Goal: Information Seeking & Learning: Understand process/instructions

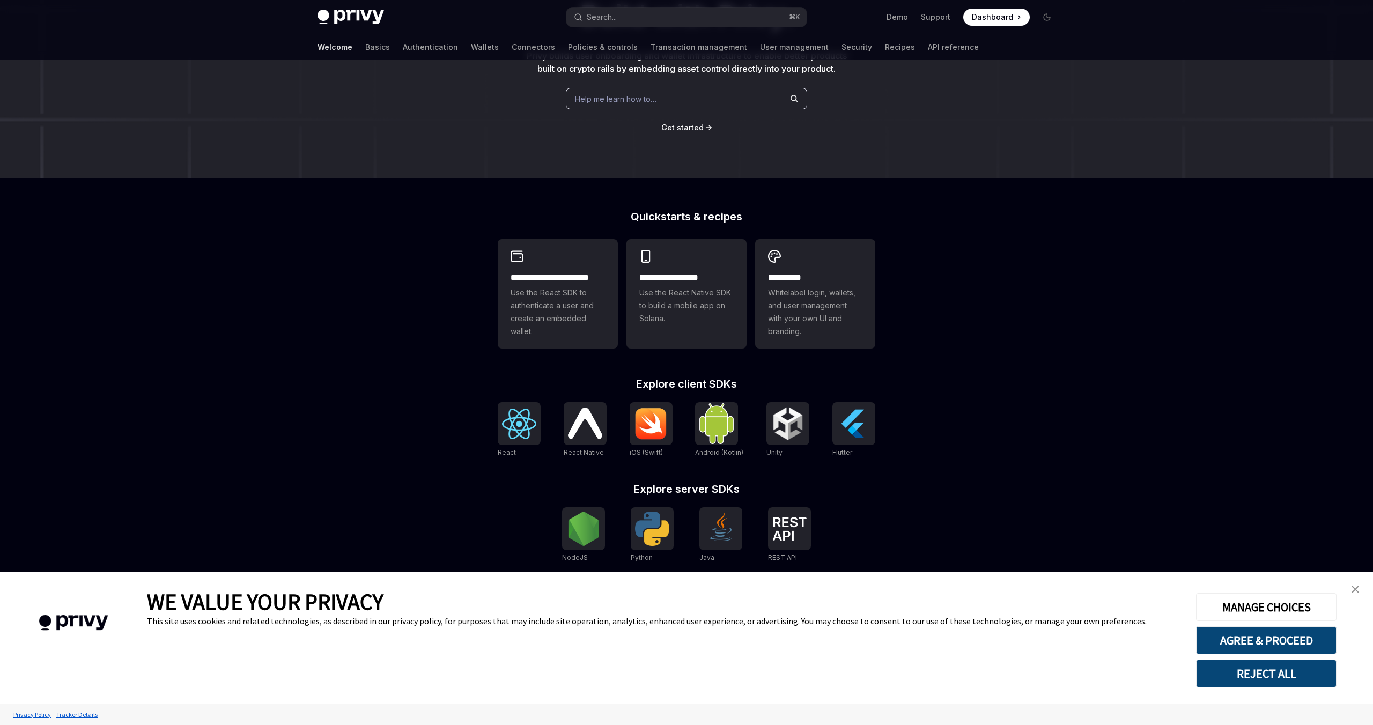
scroll to position [128, 0]
click at [652, 420] on img at bounding box center [651, 422] width 34 height 32
type textarea "*"
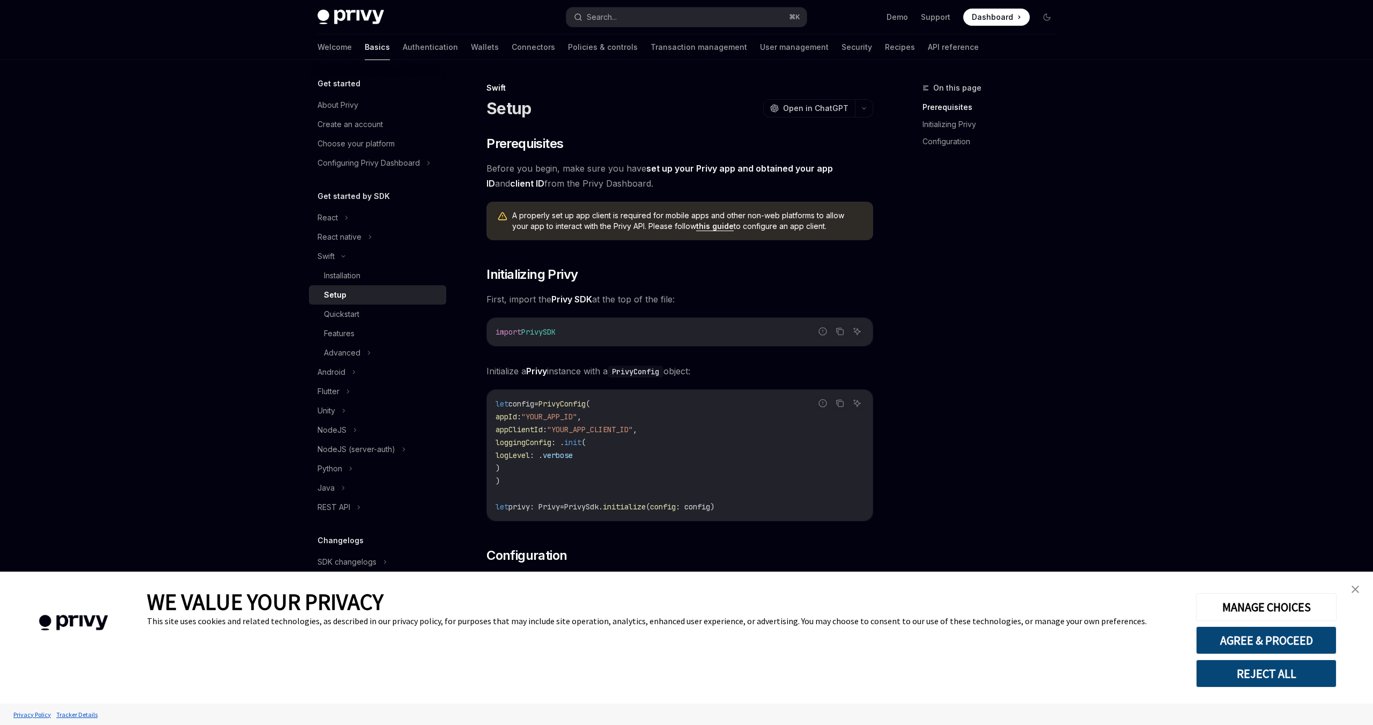
click at [1357, 589] on img "close banner" at bounding box center [1355, 590] width 8 height 8
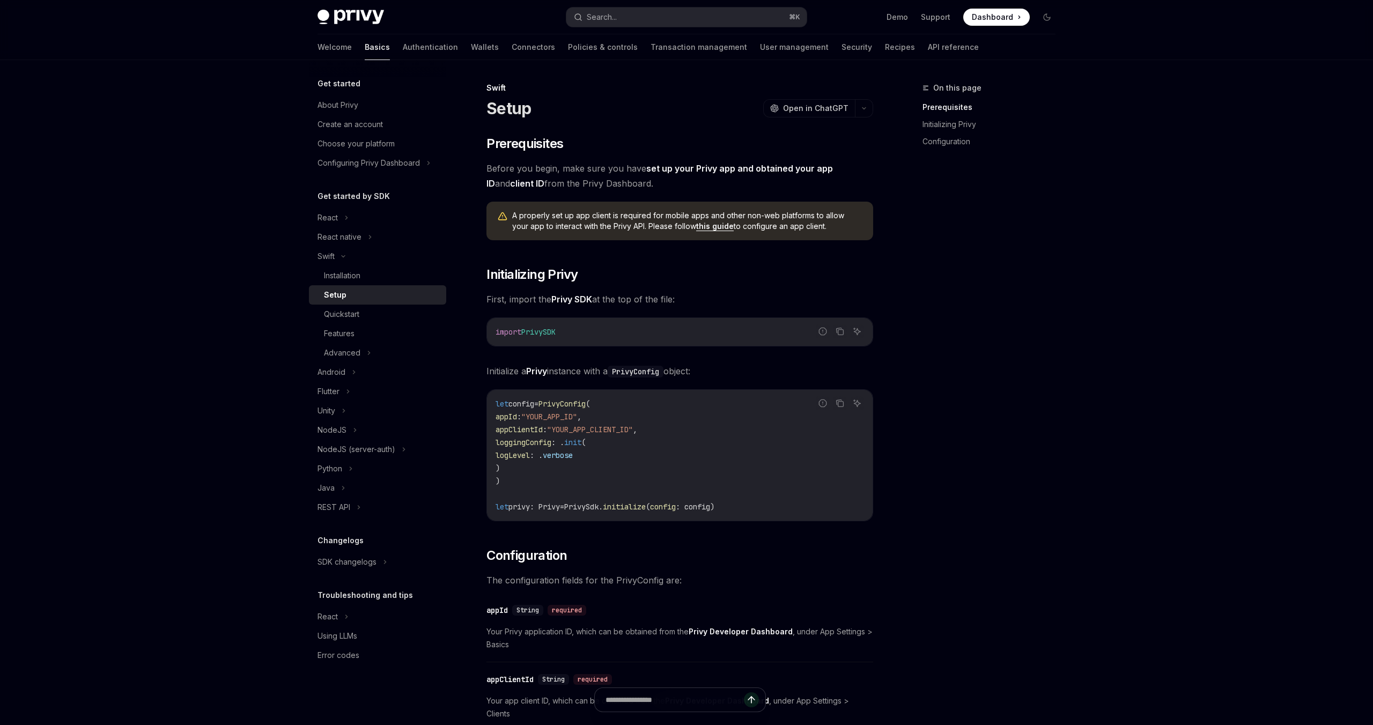
click at [699, 224] on link "this guide" at bounding box center [715, 226] width 38 height 10
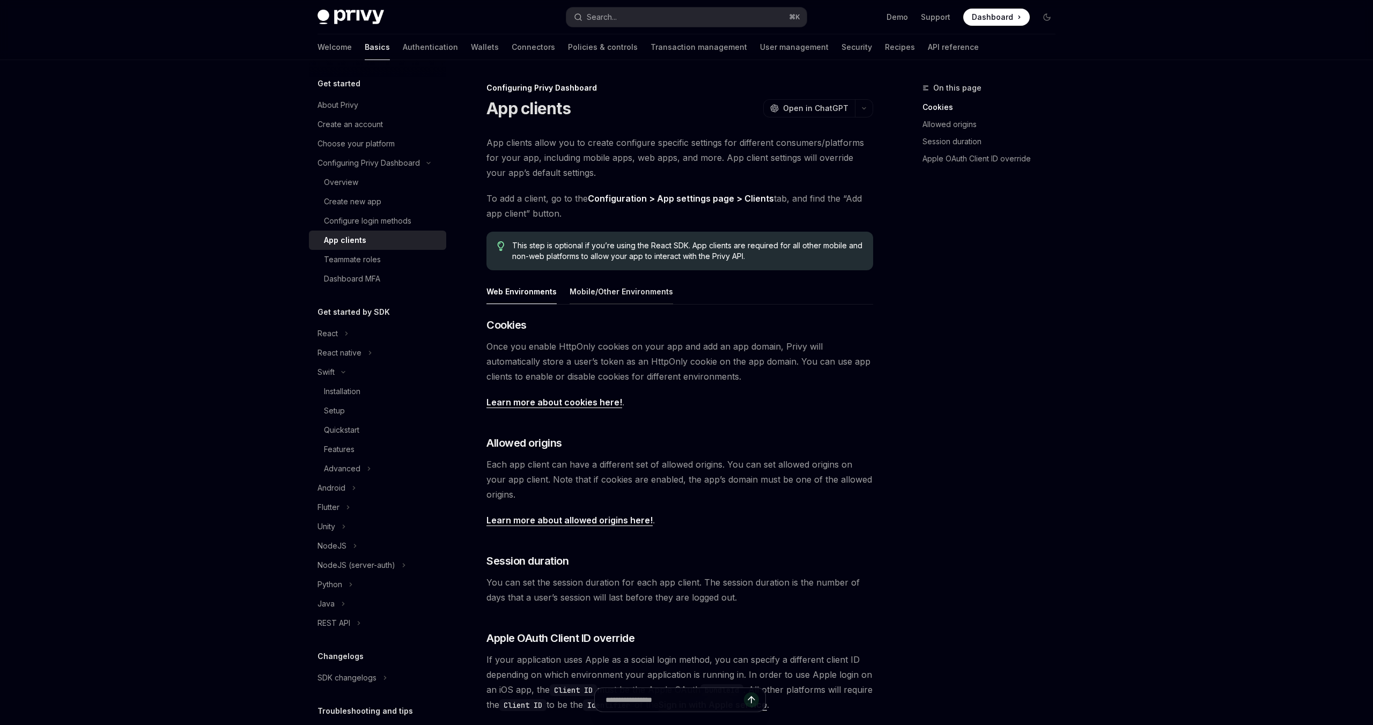
click at [603, 287] on button "Mobile/Other Environments" at bounding box center [620, 291] width 103 height 25
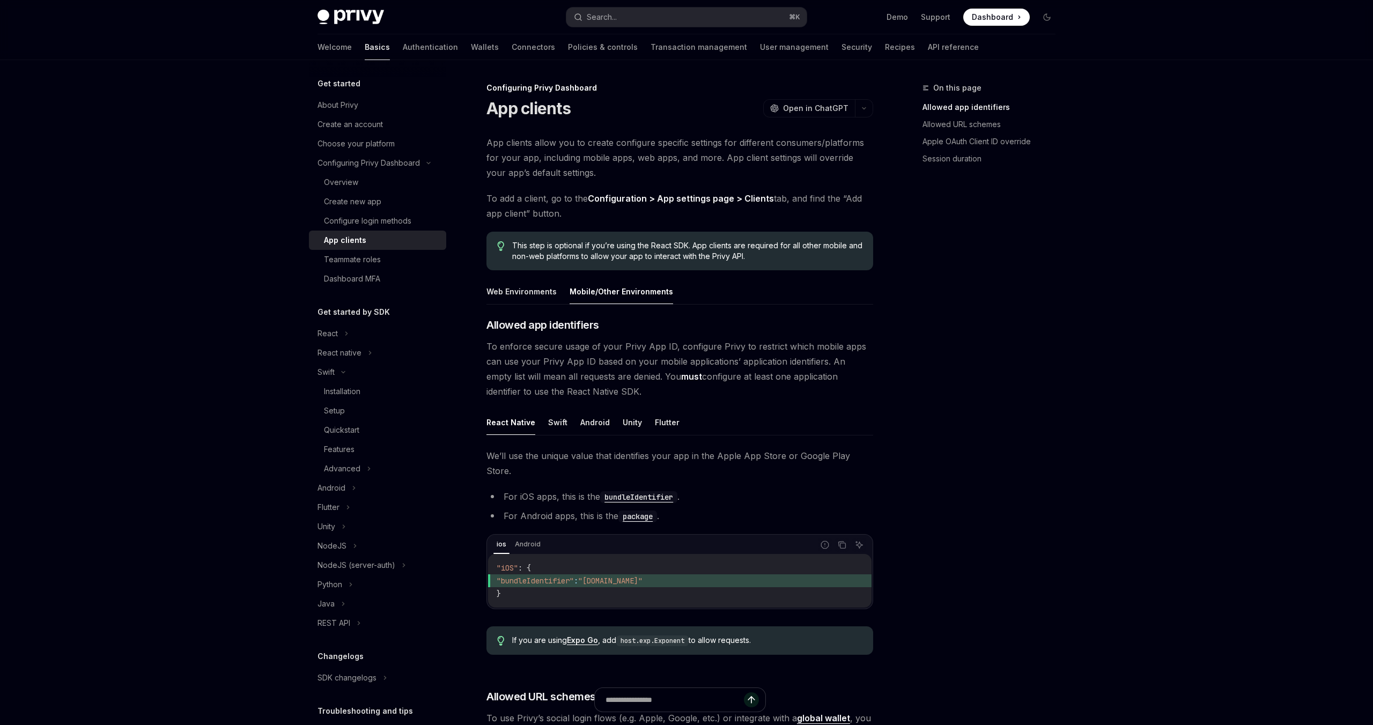
type textarea "*"
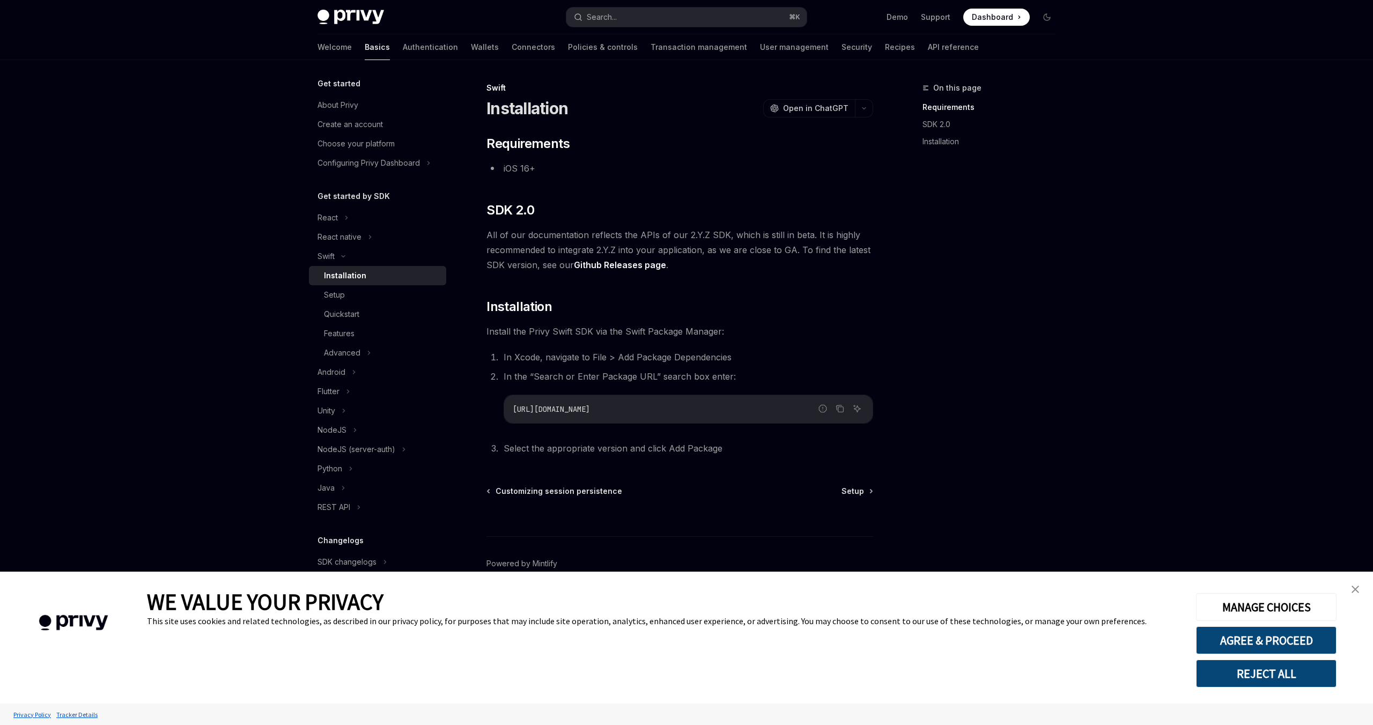
drag, startPoint x: 680, startPoint y: 411, endPoint x: 511, endPoint y: 407, distance: 169.5
click at [511, 407] on div "https://github.com/privy-io/privy-ios" at bounding box center [688, 409] width 368 height 28
copy span "https://github.com/privy-io/privy-ios"
